Goal: Information Seeking & Learning: Check status

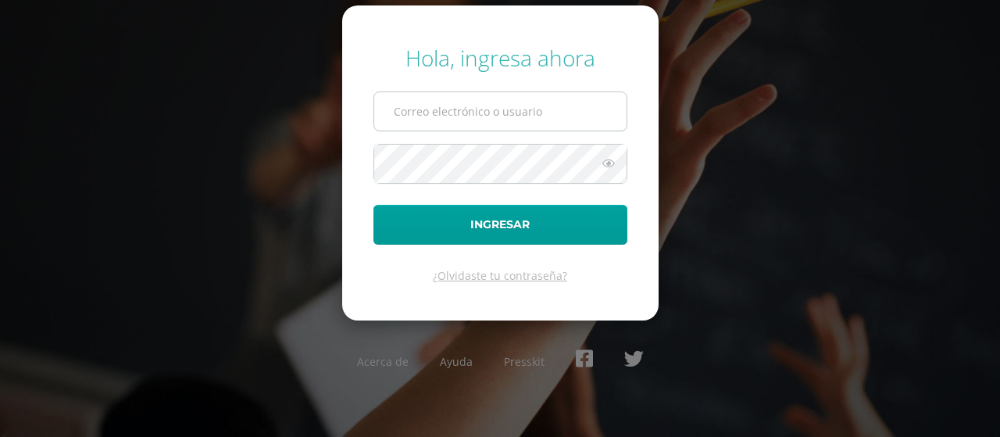
click at [489, 100] on input "text" at bounding box center [500, 111] width 252 height 38
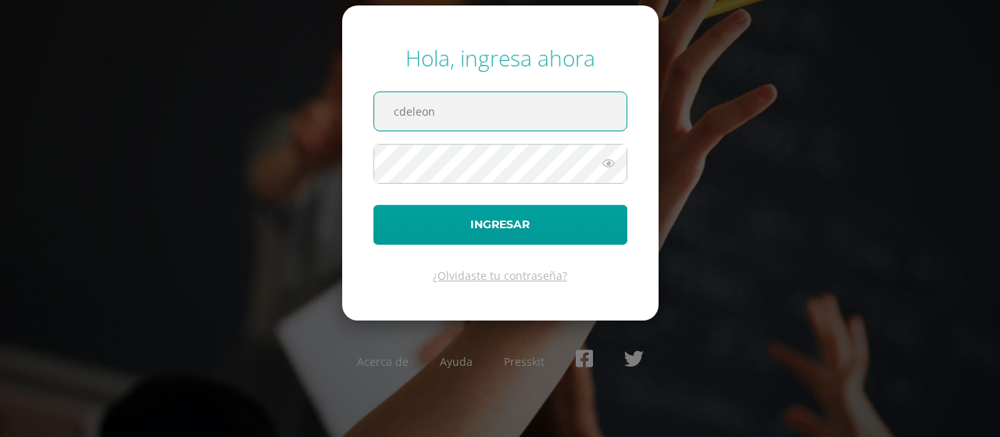
click at [516, 120] on input "cdeleon" at bounding box center [500, 111] width 252 height 38
click at [499, 104] on input "cdeleon" at bounding box center [500, 111] width 252 height 38
type input "c"
type input "[EMAIL_ADDRESS][DOMAIN_NAME]"
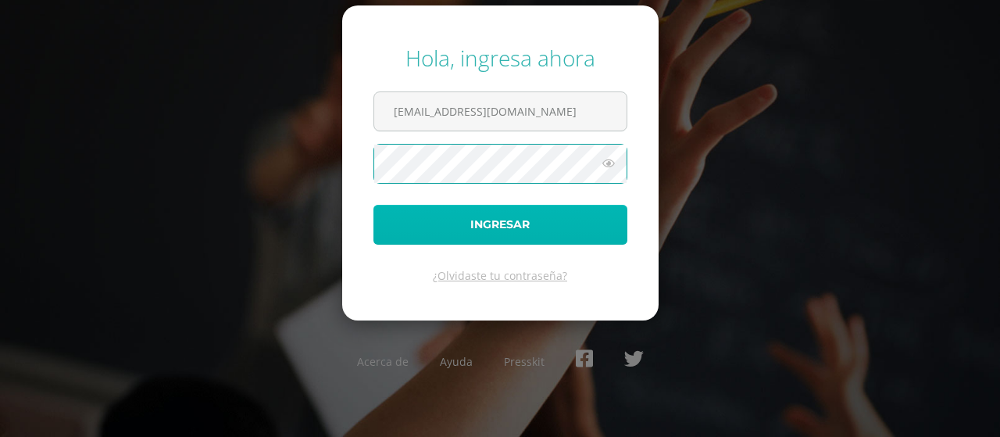
click at [503, 217] on button "Ingresar" at bounding box center [500, 225] width 254 height 40
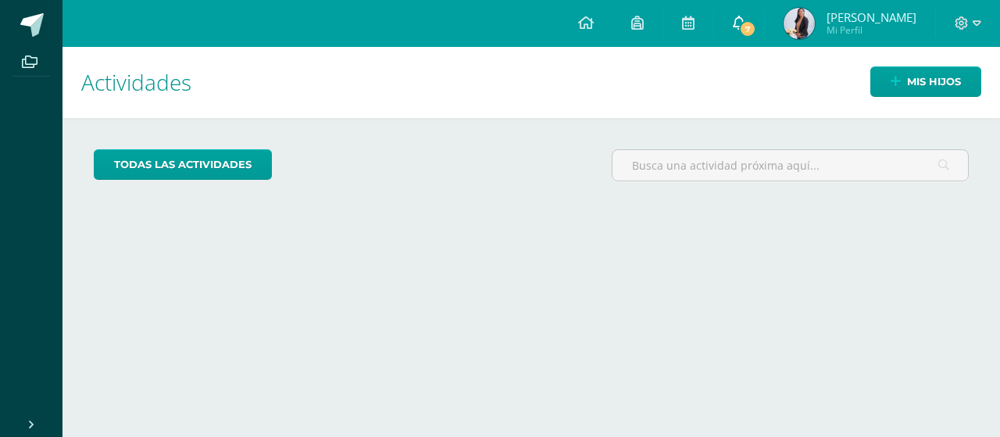
click at [748, 29] on span "7" at bounding box center [747, 28] width 17 height 17
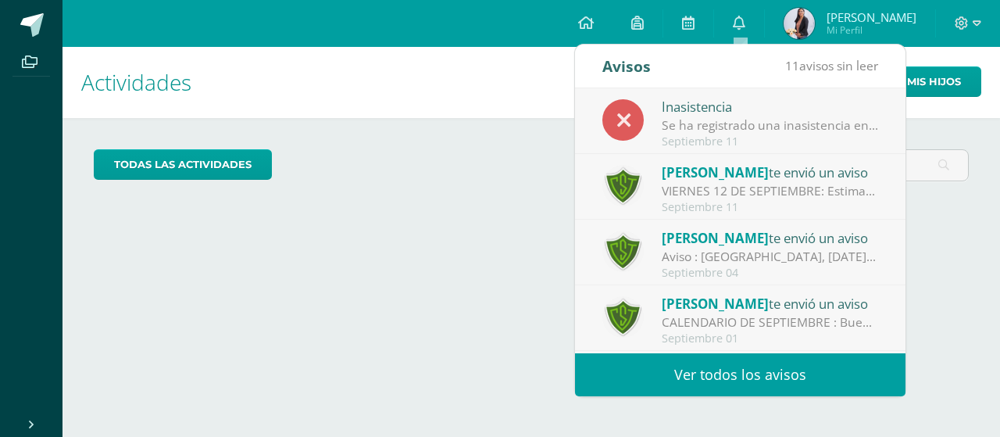
click at [756, 111] on div "Inasistencia" at bounding box center [770, 106] width 217 height 20
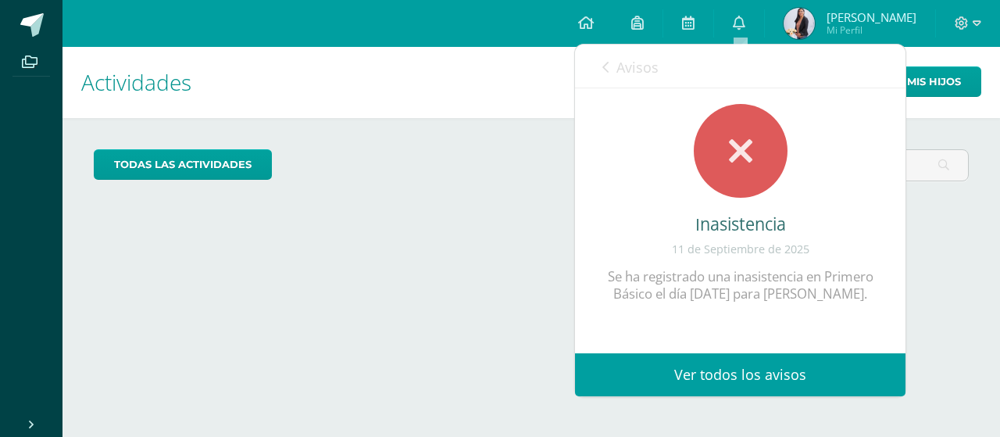
click at [706, 378] on link "Ver todos los avisos" at bounding box center [740, 374] width 331 height 43
click at [742, 30] on icon at bounding box center [739, 23] width 13 height 14
click at [767, 374] on link "Ver todos los avisos" at bounding box center [740, 374] width 331 height 43
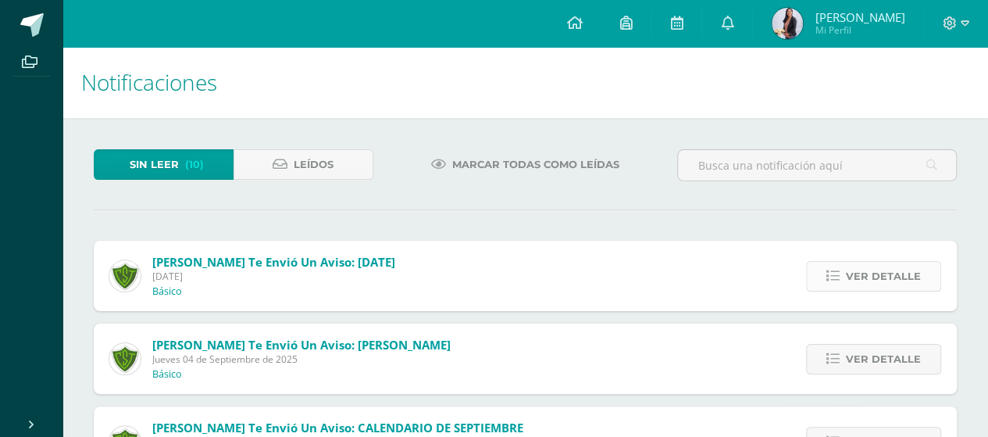
click at [850, 275] on span "Ver detalle" at bounding box center [883, 276] width 75 height 29
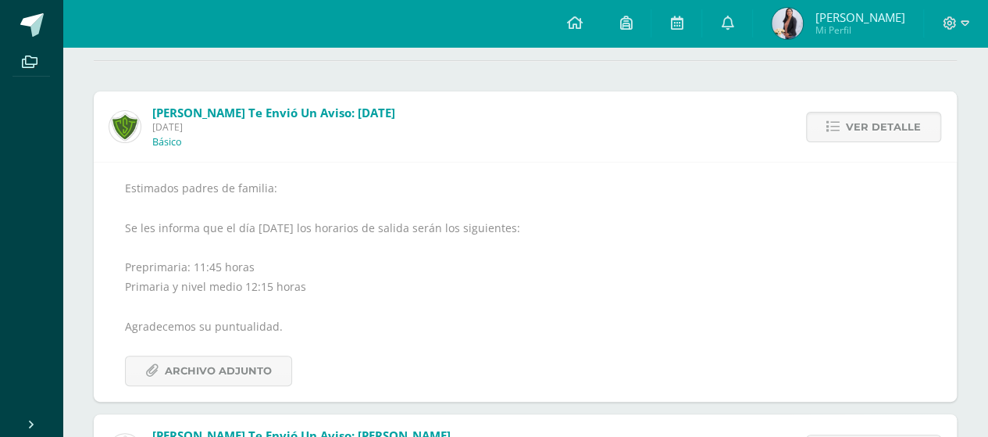
scroll to position [151, 0]
click at [205, 360] on span "Archivo Adjunto" at bounding box center [218, 369] width 107 height 29
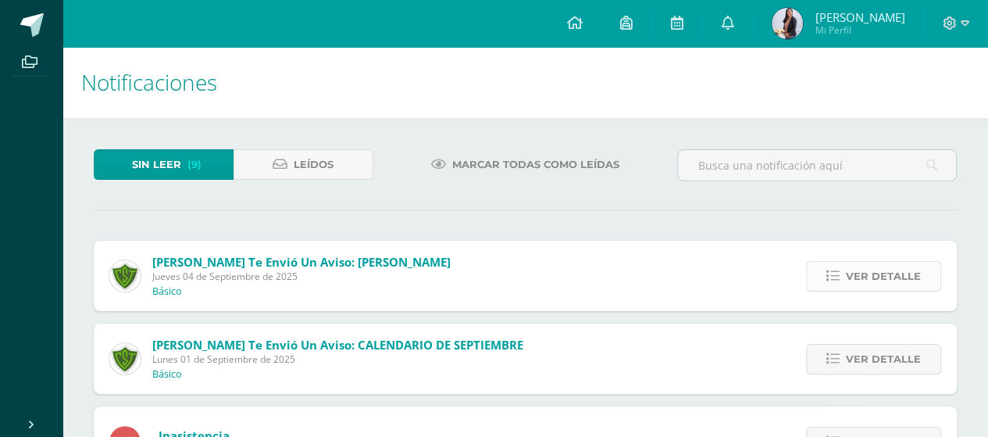
click at [872, 273] on span "Ver detalle" at bounding box center [883, 276] width 75 height 29
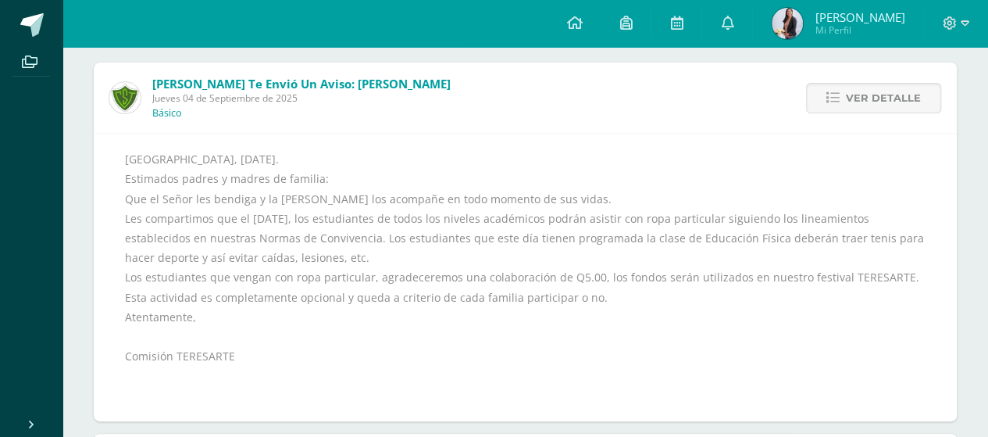
scroll to position [180, 0]
click at [872, 93] on span "Ver detalle" at bounding box center [883, 96] width 75 height 29
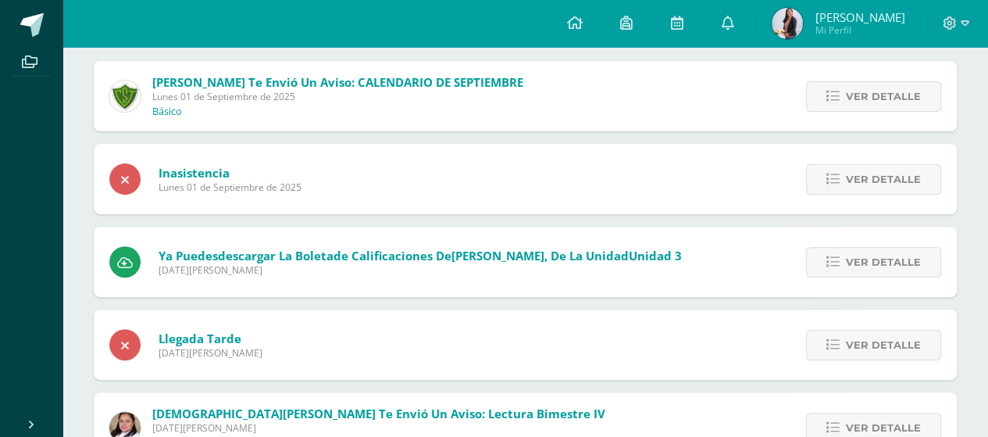
click at [872, 93] on span "Ver detalle" at bounding box center [883, 96] width 75 height 29
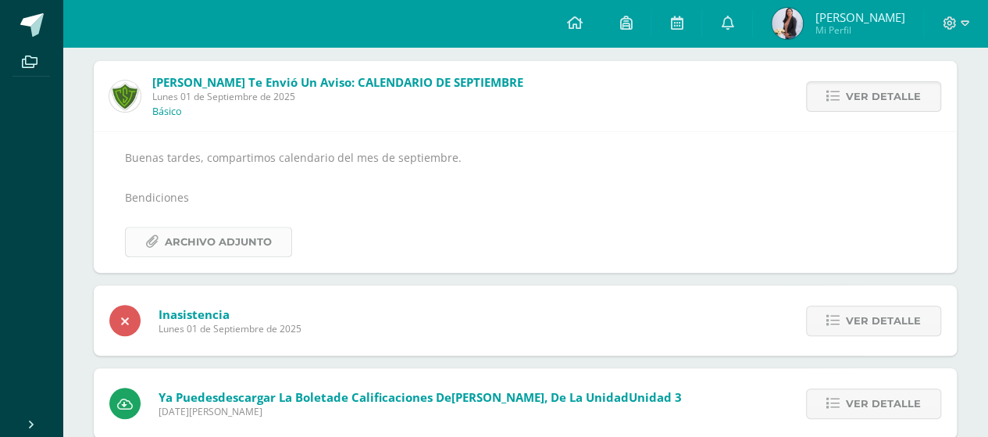
click at [215, 237] on span "Archivo Adjunto" at bounding box center [218, 241] width 107 height 29
click at [868, 88] on span "Ver detalle" at bounding box center [883, 96] width 75 height 29
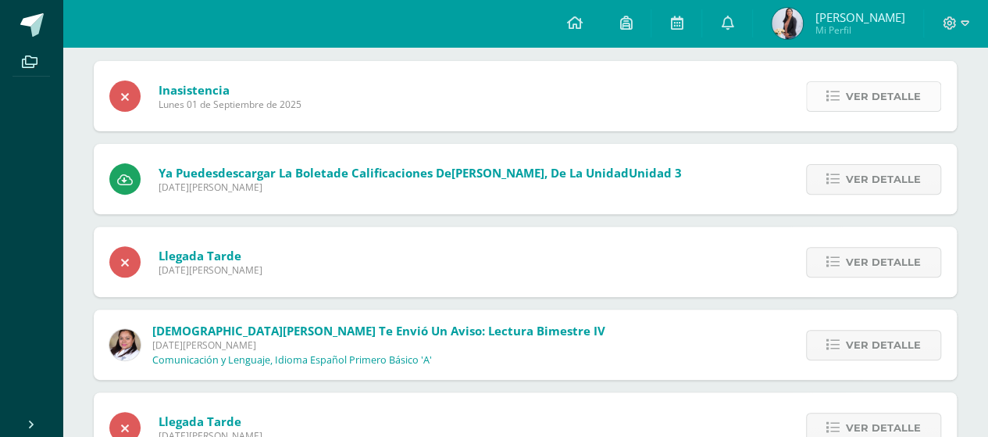
click at [892, 99] on span "Ver detalle" at bounding box center [883, 96] width 75 height 29
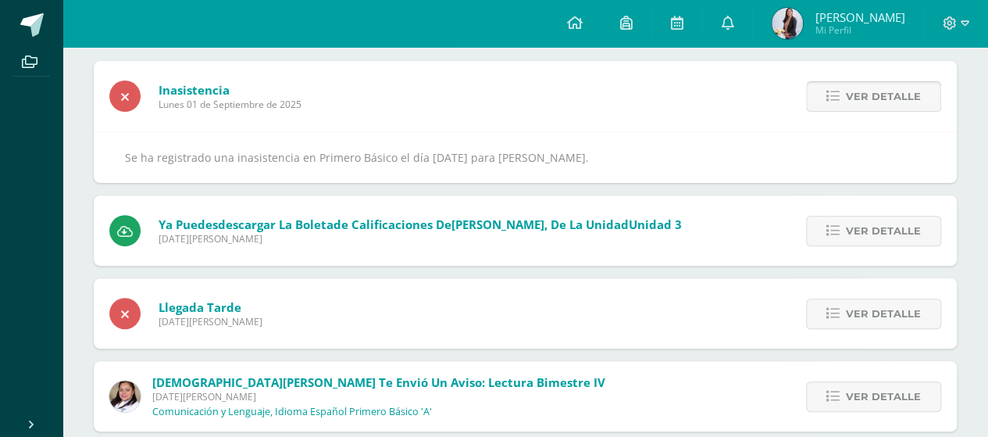
click at [892, 99] on span "Ver detalle" at bounding box center [883, 96] width 75 height 29
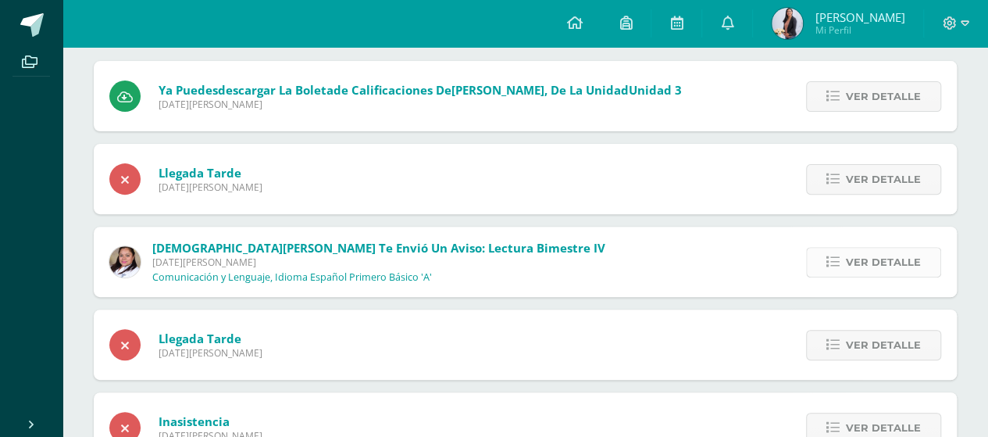
click at [895, 263] on span "Ver detalle" at bounding box center [883, 262] width 75 height 29
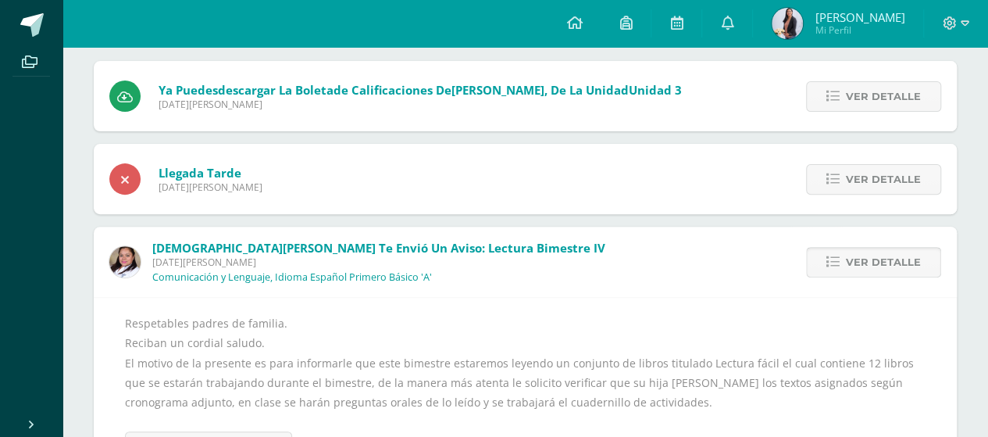
click at [912, 266] on span "Ver detalle" at bounding box center [883, 262] width 75 height 29
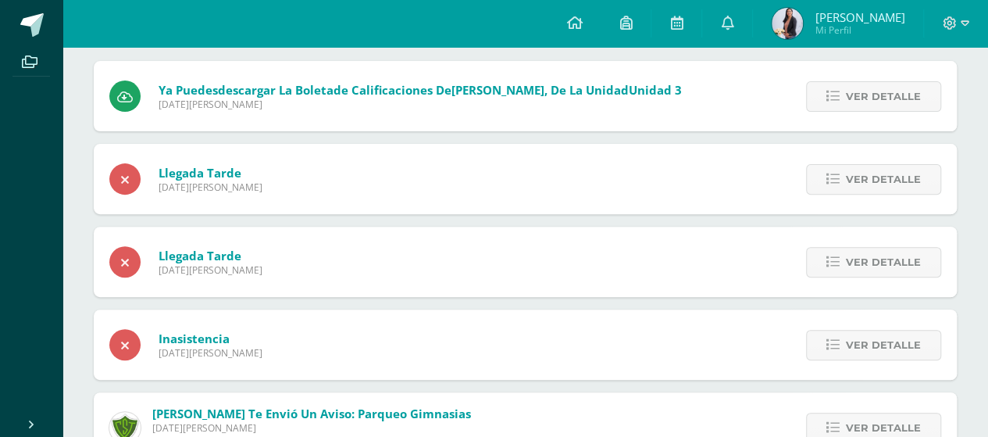
click at [888, 360] on div "Ver detalle" at bounding box center [870, 344] width 174 height 70
click at [890, 348] on span "Ver detalle" at bounding box center [883, 345] width 75 height 29
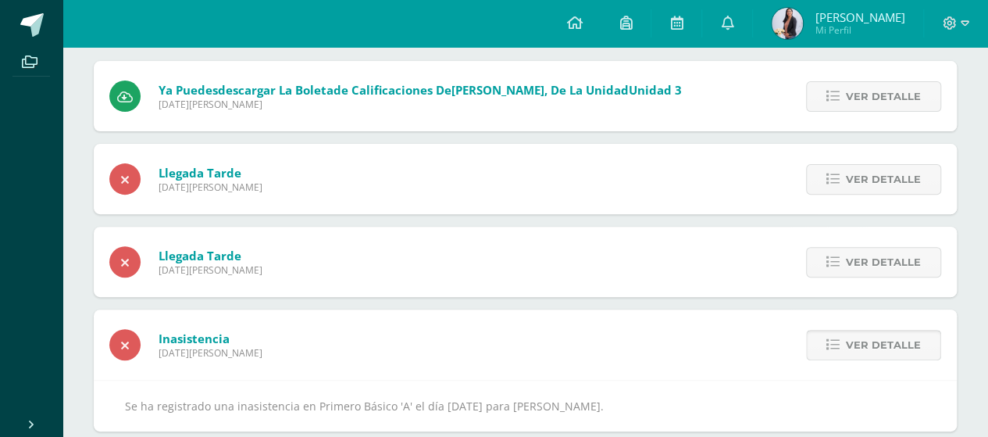
click at [890, 348] on span "Ver detalle" at bounding box center [883, 345] width 75 height 29
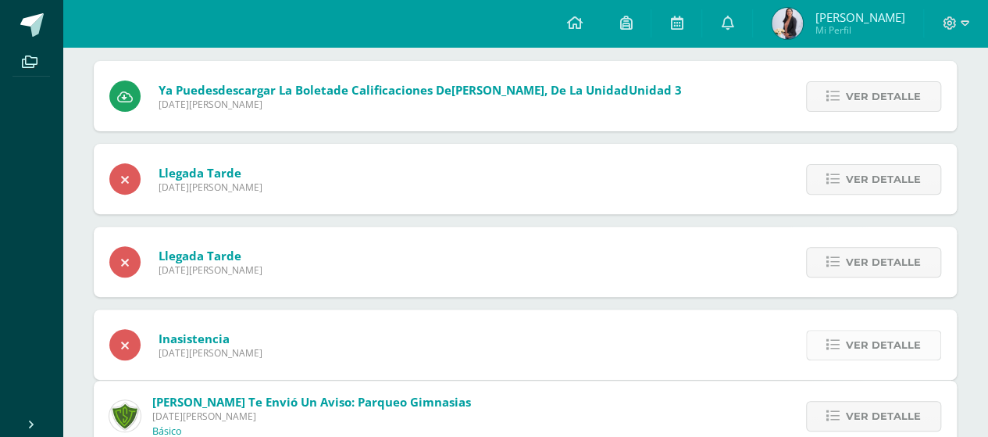
scroll to position [152, 0]
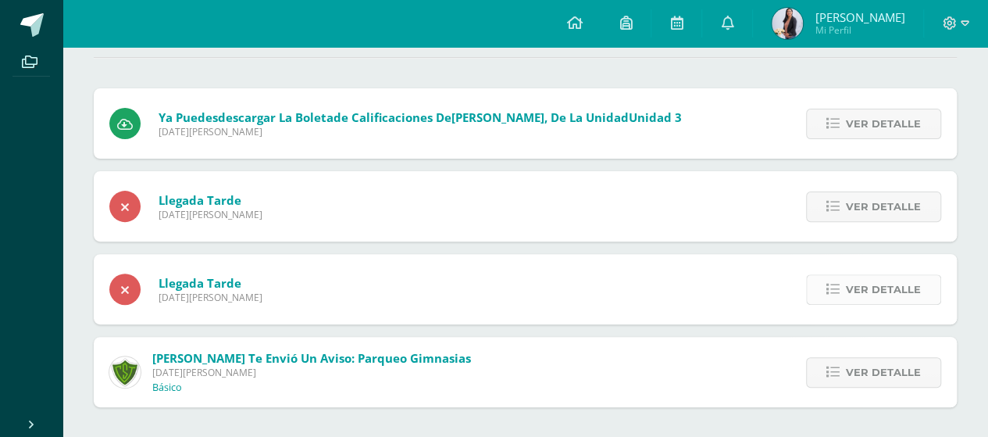
click at [858, 288] on span "Ver detalle" at bounding box center [883, 289] width 75 height 29
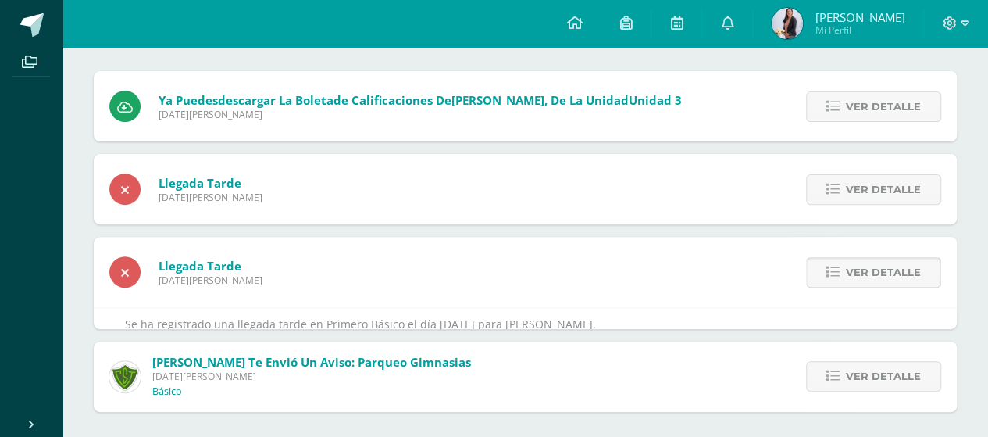
scroll to position [180, 0]
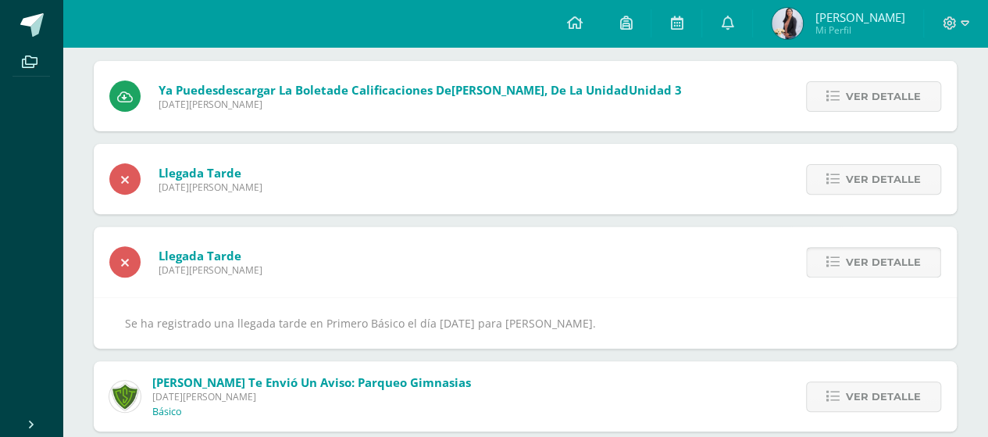
click at [858, 288] on div "Ver detalle" at bounding box center [870, 262] width 174 height 70
click at [856, 256] on span "Ver detalle" at bounding box center [883, 262] width 75 height 29
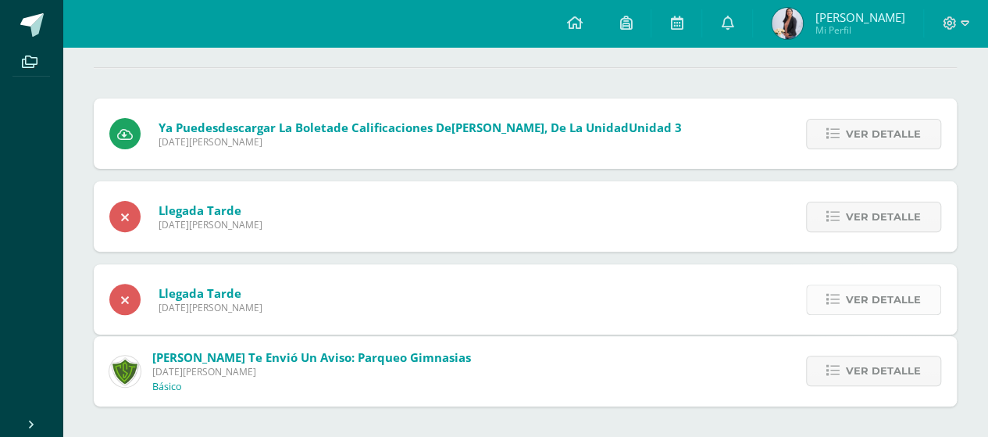
scroll to position [70, 0]
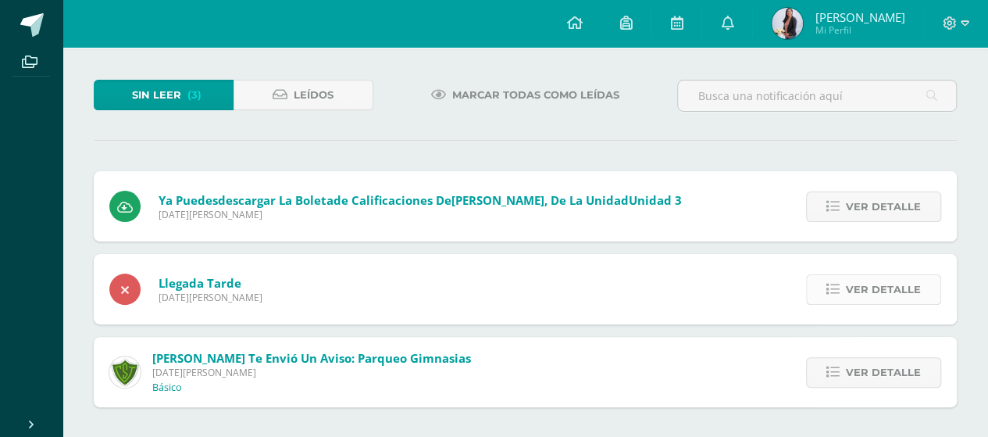
click at [856, 292] on span "Ver detalle" at bounding box center [883, 289] width 75 height 29
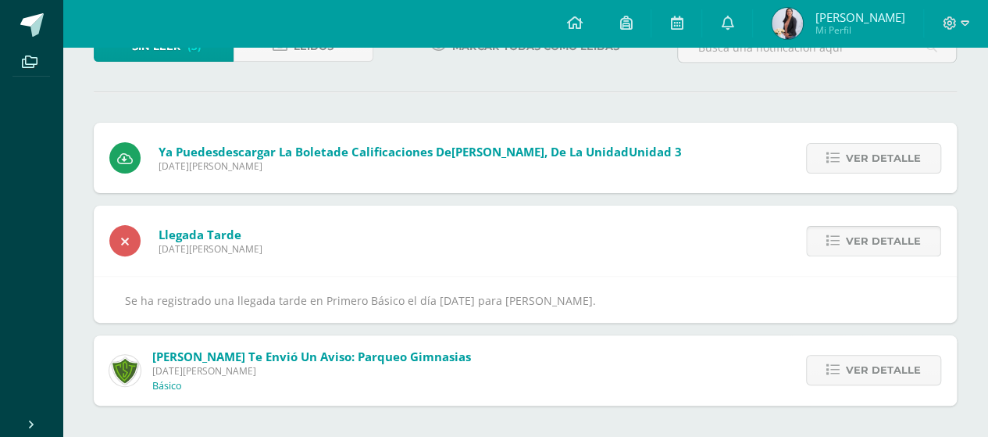
scroll to position [121, 0]
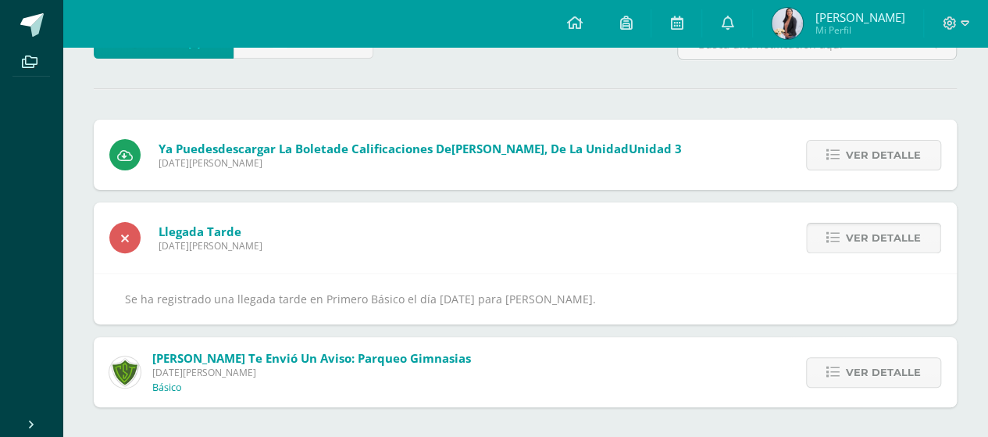
click at [849, 240] on span "Ver detalle" at bounding box center [883, 237] width 75 height 29
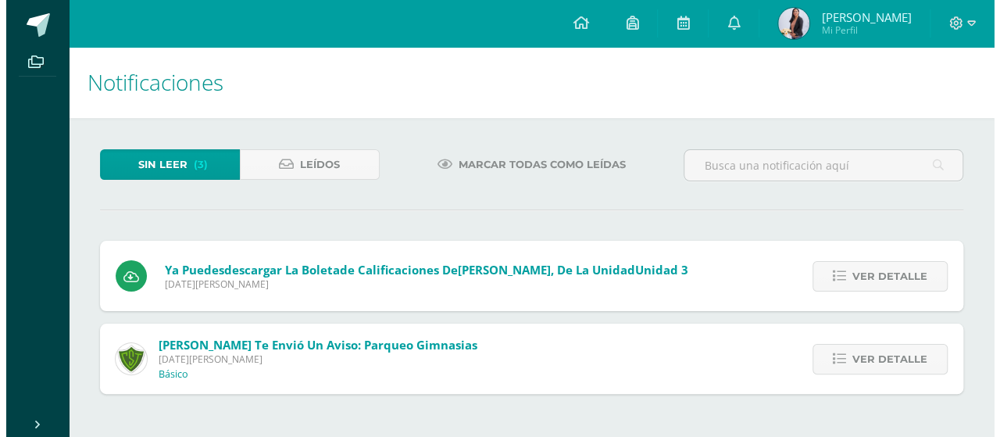
scroll to position [0, 0]
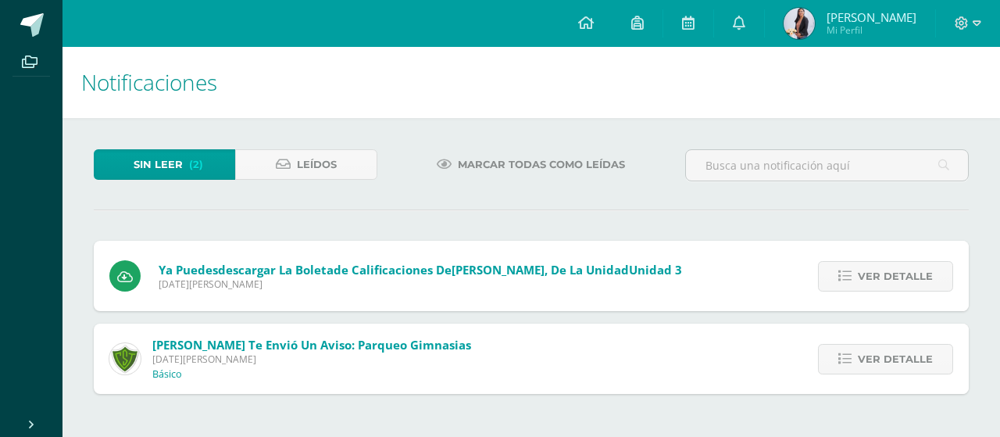
click at [849, 241] on div "Ver detalle" at bounding box center [882, 276] width 174 height 70
click at [891, 358] on span "Ver detalle" at bounding box center [895, 359] width 75 height 29
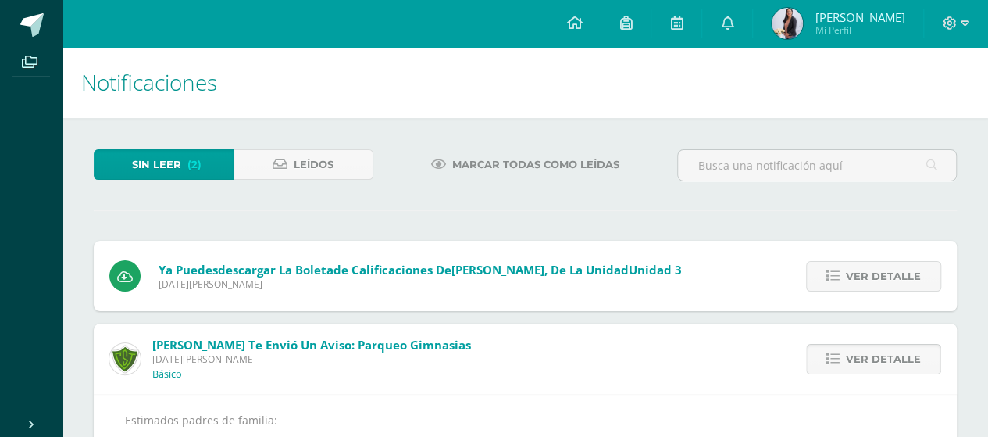
click at [891, 358] on span "Ver detalle" at bounding box center [883, 359] width 75 height 29
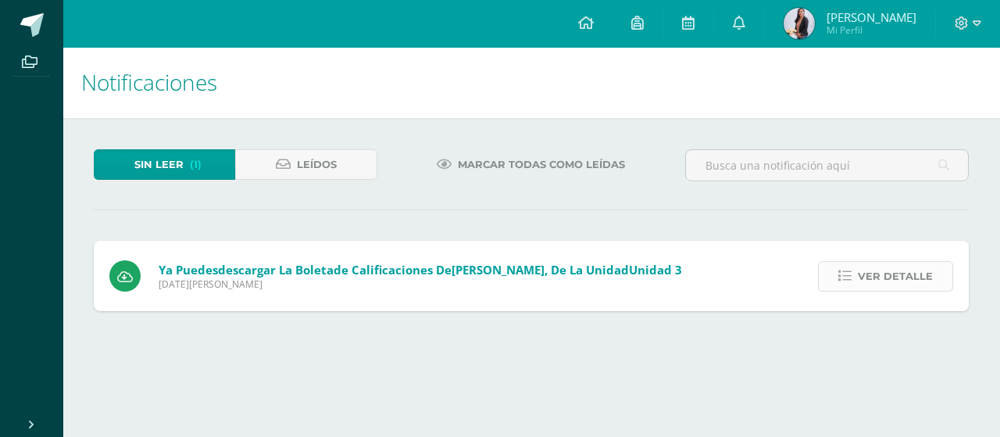
click at [885, 278] on span "Ver detalle" at bounding box center [895, 276] width 75 height 29
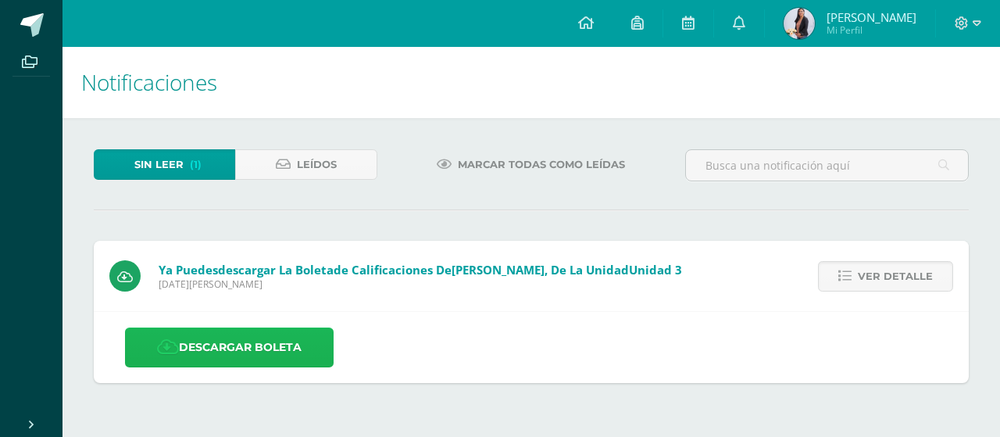
click at [183, 354] on link "Descargar boleta" at bounding box center [229, 347] width 209 height 40
